Goal: Task Accomplishment & Management: Manage account settings

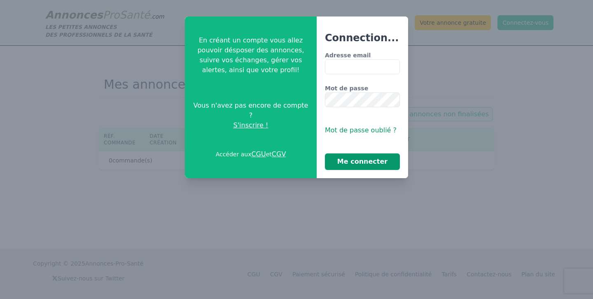
type input "**********"
click at [355, 160] on button "Me connecter" at bounding box center [362, 161] width 75 height 16
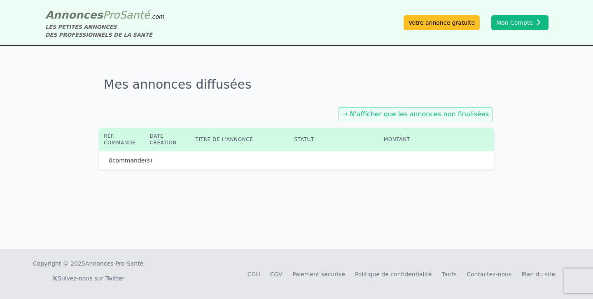
click at [407, 114] on link "→ N'afficher que les annonces non finalisées" at bounding box center [415, 114] width 147 height 8
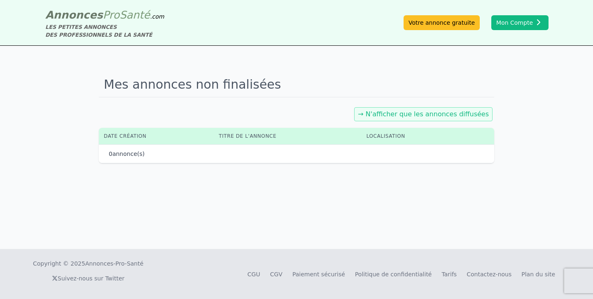
click at [424, 113] on link "→ N'afficher que les annonces diffusées" at bounding box center [423, 114] width 131 height 8
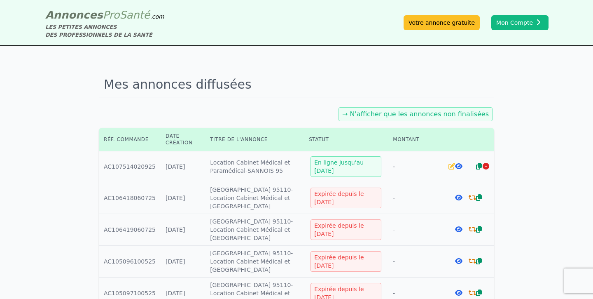
click at [459, 166] on icon at bounding box center [458, 166] width 7 height 7
click at [456, 166] on icon at bounding box center [458, 166] width 7 height 7
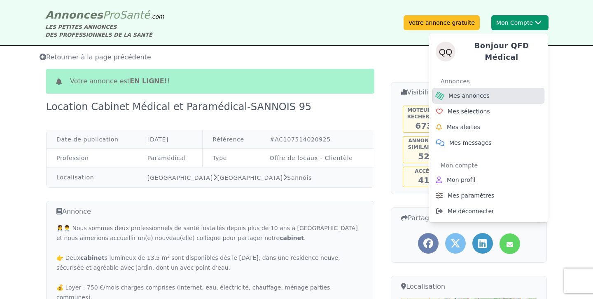
click at [468, 97] on link "Mes annonces" at bounding box center [489, 96] width 112 height 16
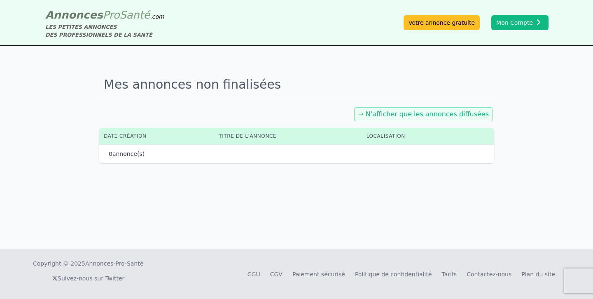
click at [409, 117] on link "→ N'afficher que les annonces diffusées" at bounding box center [423, 114] width 131 height 8
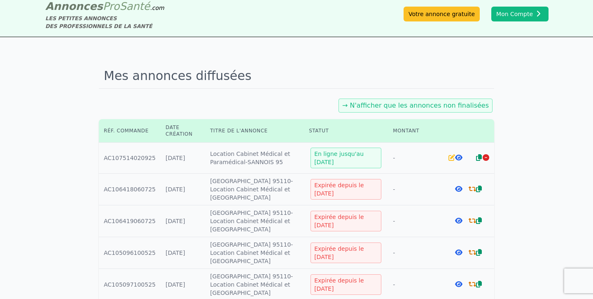
scroll to position [11, 0]
